Goal: Find specific page/section: Find specific page/section

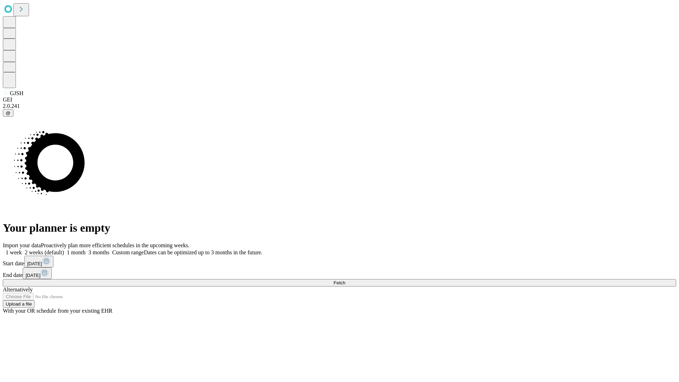
click at [345, 280] on span "Fetch" at bounding box center [340, 282] width 12 height 5
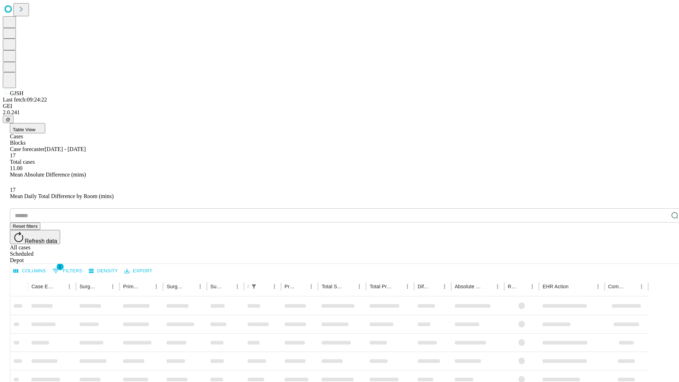
click at [35, 127] on span "Table View" at bounding box center [24, 129] width 23 height 5
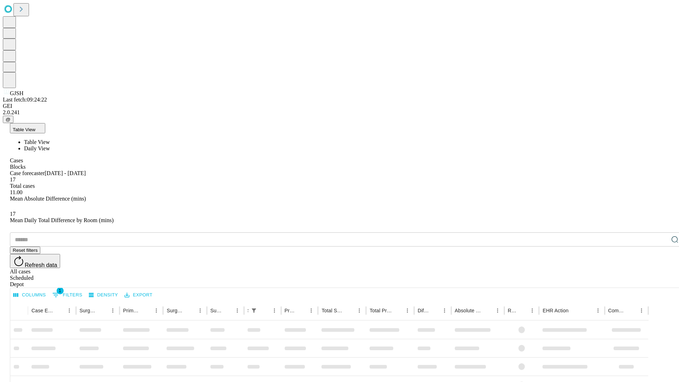
click at [50, 145] on span "Daily View" at bounding box center [37, 148] width 26 height 6
